Goal: Information Seeking & Learning: Learn about a topic

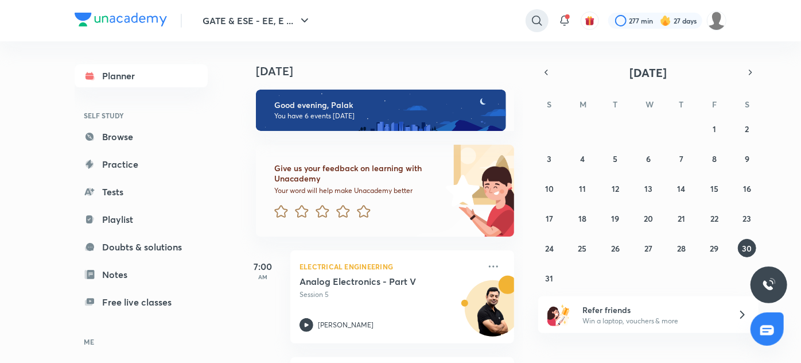
click at [535, 24] on icon at bounding box center [537, 20] width 10 height 10
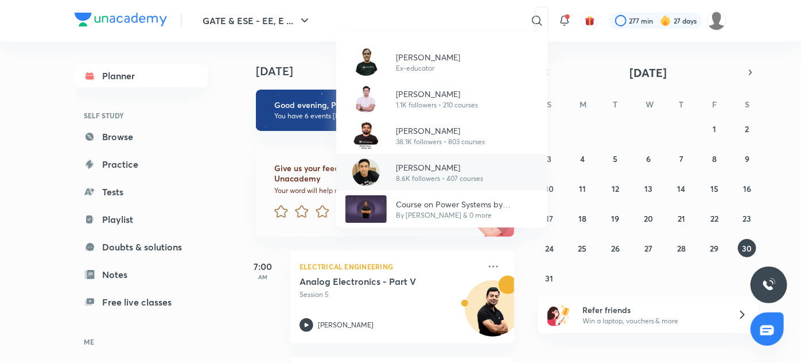
click at [399, 176] on p "8.6K followers • 407 courses" at bounding box center [439, 178] width 87 height 10
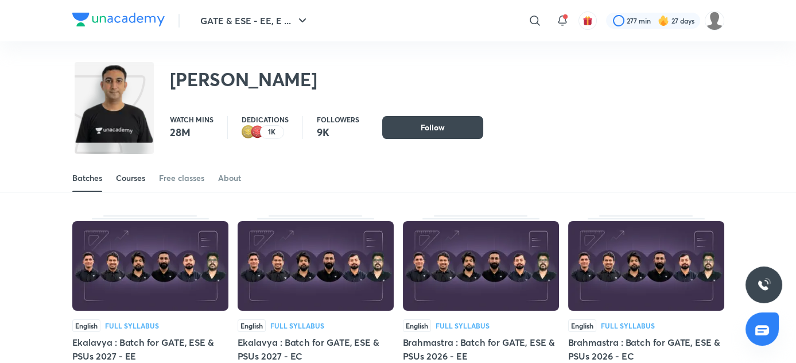
click at [116, 176] on div "Courses" at bounding box center [130, 177] width 29 height 11
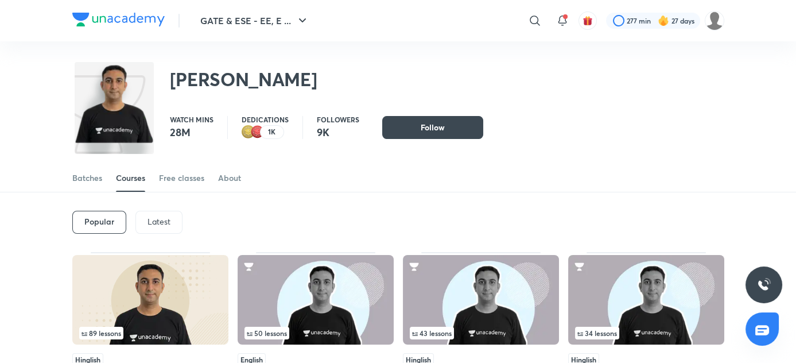
click at [159, 218] on p "Latest" at bounding box center [158, 221] width 23 height 9
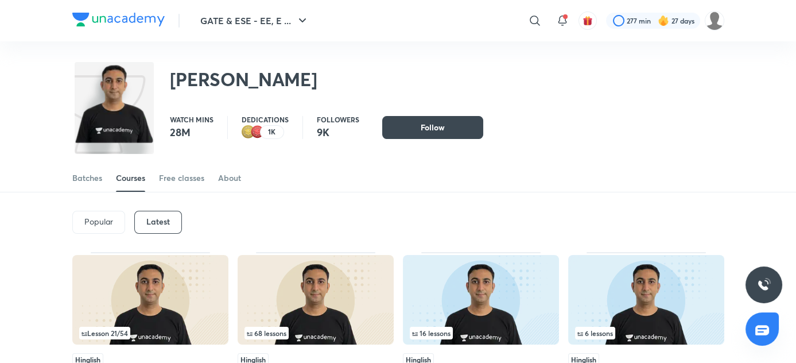
click at [107, 222] on p "Popular" at bounding box center [98, 221] width 29 height 9
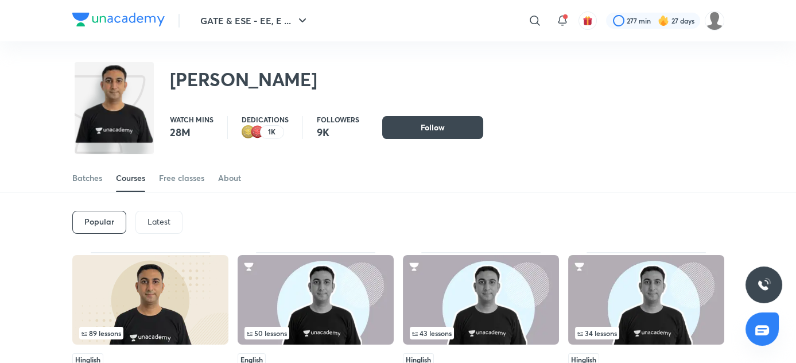
click at [133, 296] on img at bounding box center [150, 300] width 156 height 90
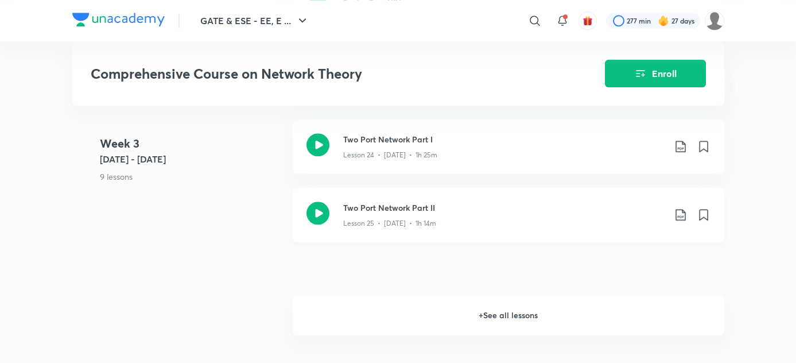
scroll to position [2308, 0]
click at [533, 320] on h6 "+ See all lessons" at bounding box center [509, 315] width 432 height 40
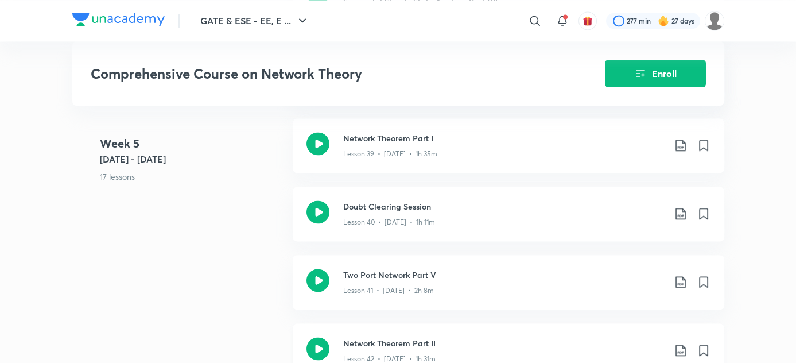
scroll to position [3513, 0]
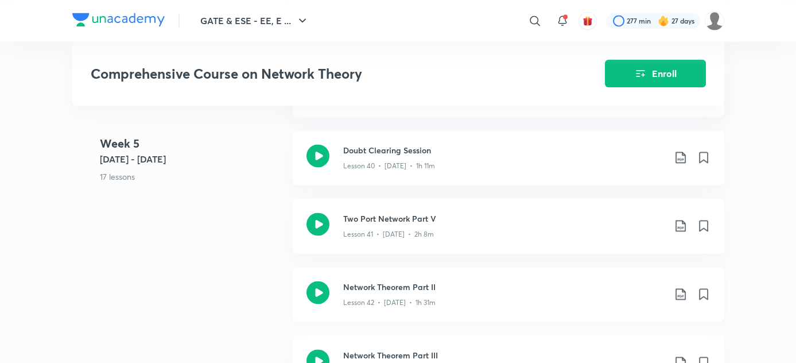
click at [419, 293] on h3 "Network Theorem Part II" at bounding box center [503, 287] width 321 height 12
click at [394, 304] on p "Lesson 42 • [DATE] • 1h 31m" at bounding box center [389, 302] width 92 height 10
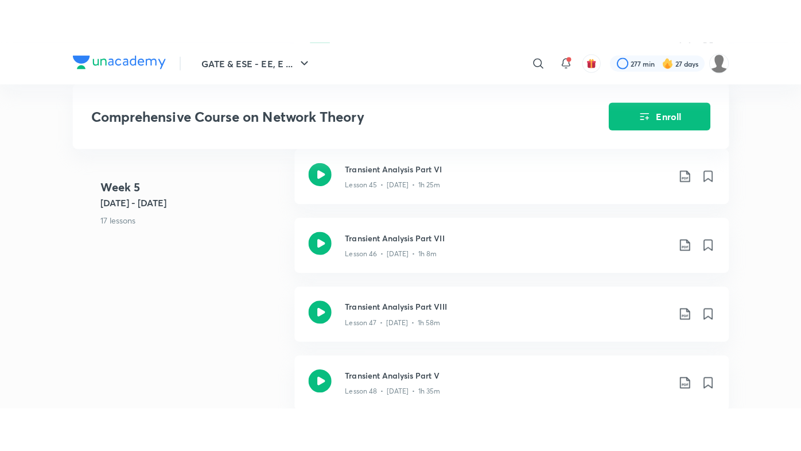
scroll to position [3906, 0]
